Goal: Task Accomplishment & Management: Manage account settings

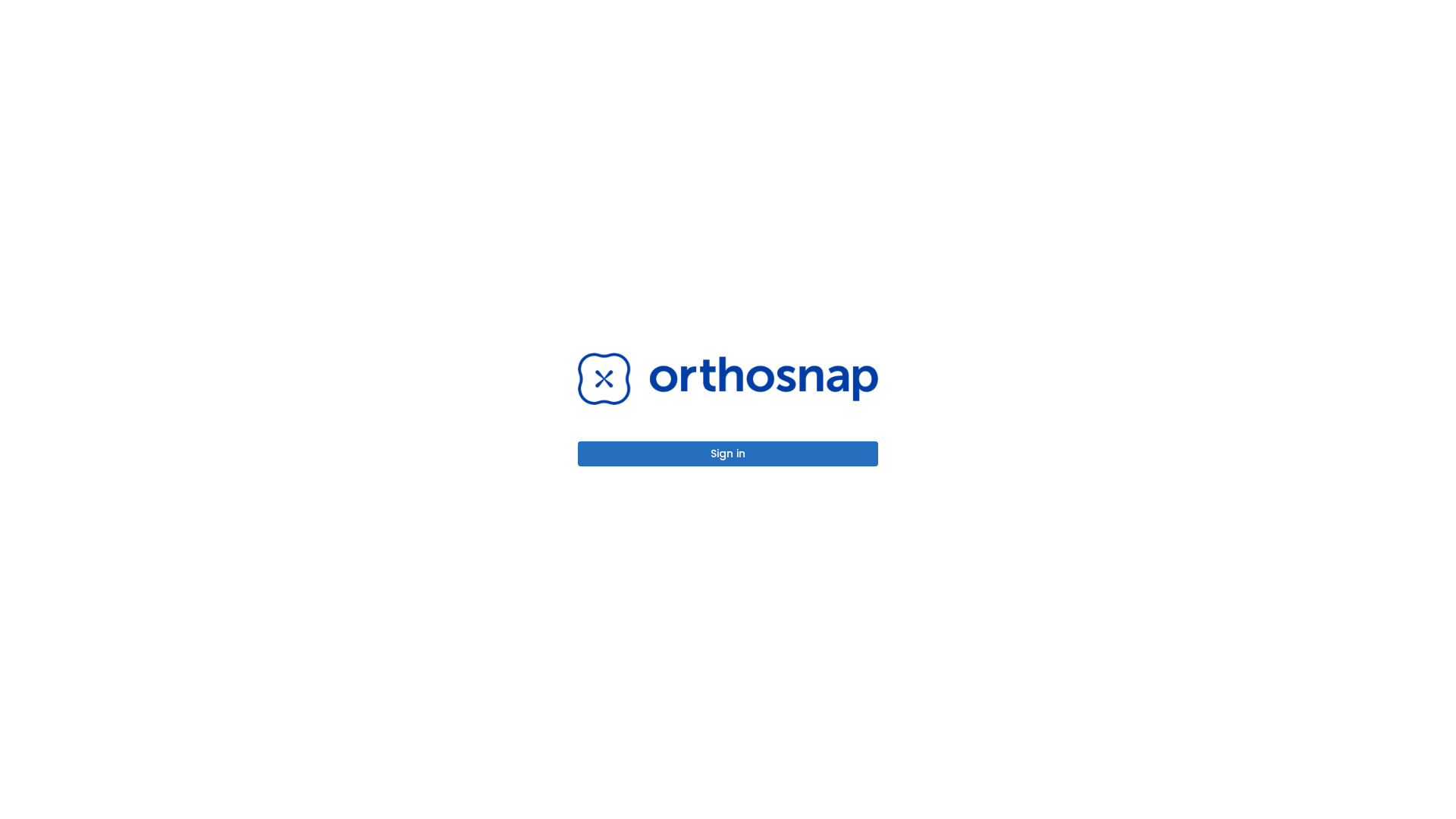
click at [728, 453] on button "Sign in" at bounding box center [727, 453] width 301 height 25
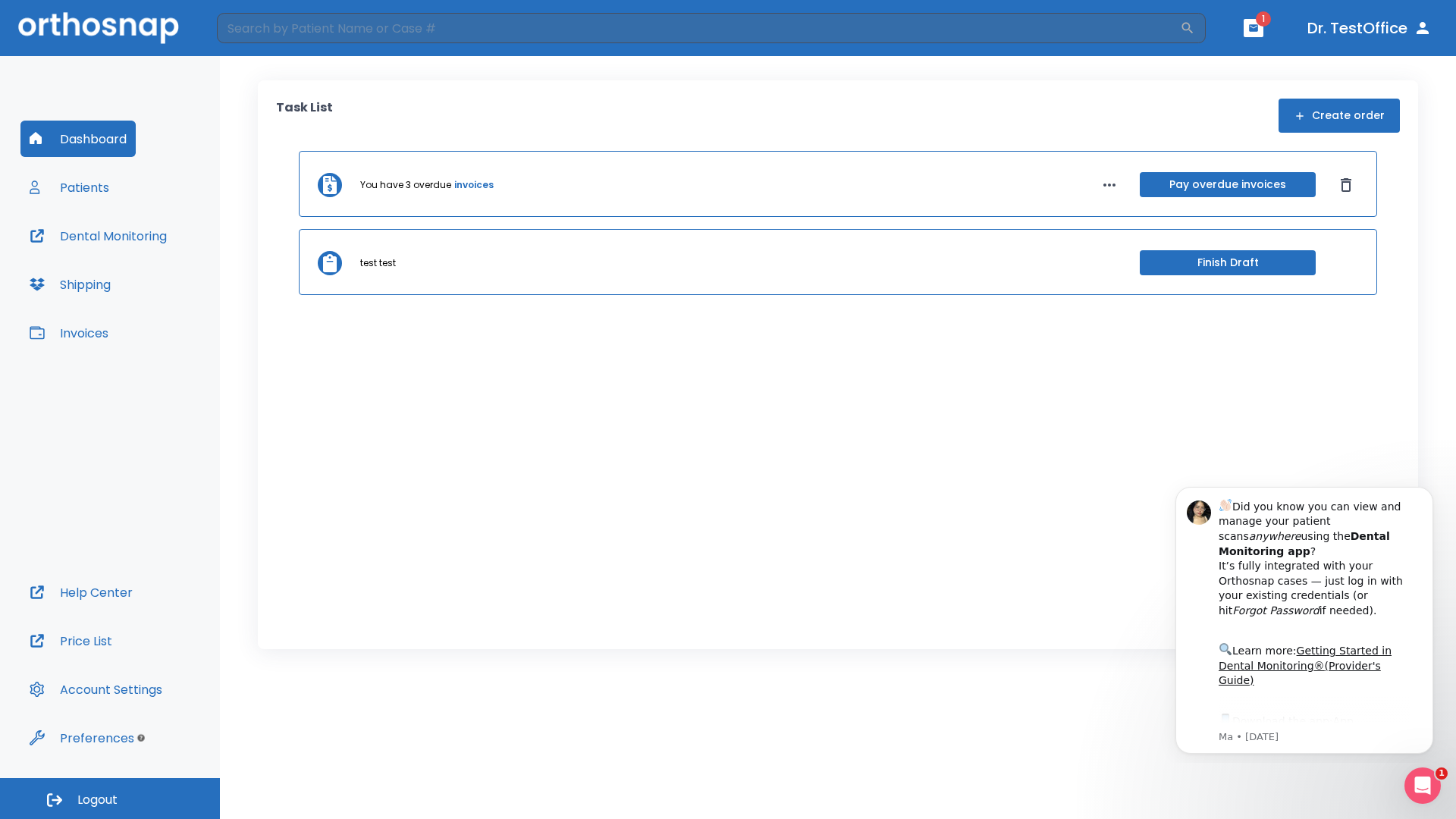
click at [110, 798] on span "Logout" at bounding box center [97, 799] width 41 height 17
